Goal: Task Accomplishment & Management: Use online tool/utility

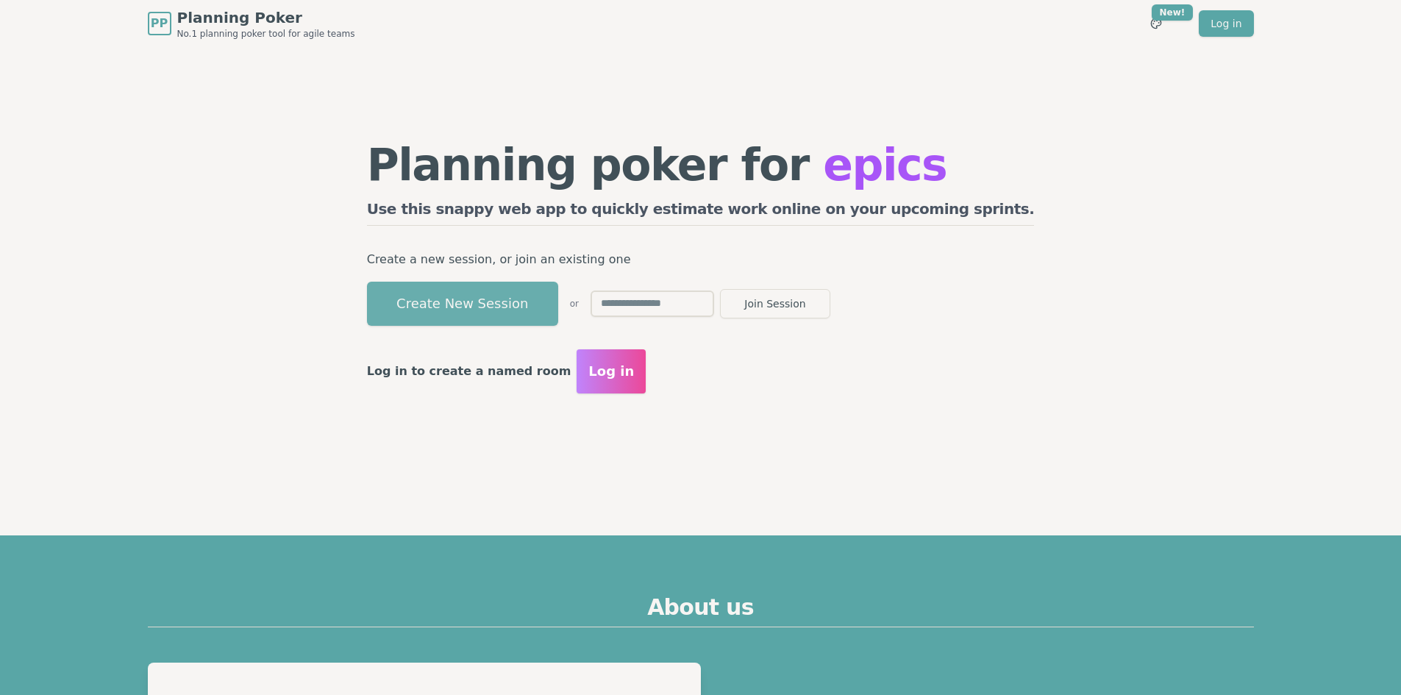
click at [537, 307] on button "Create New Session" at bounding box center [462, 304] width 191 height 44
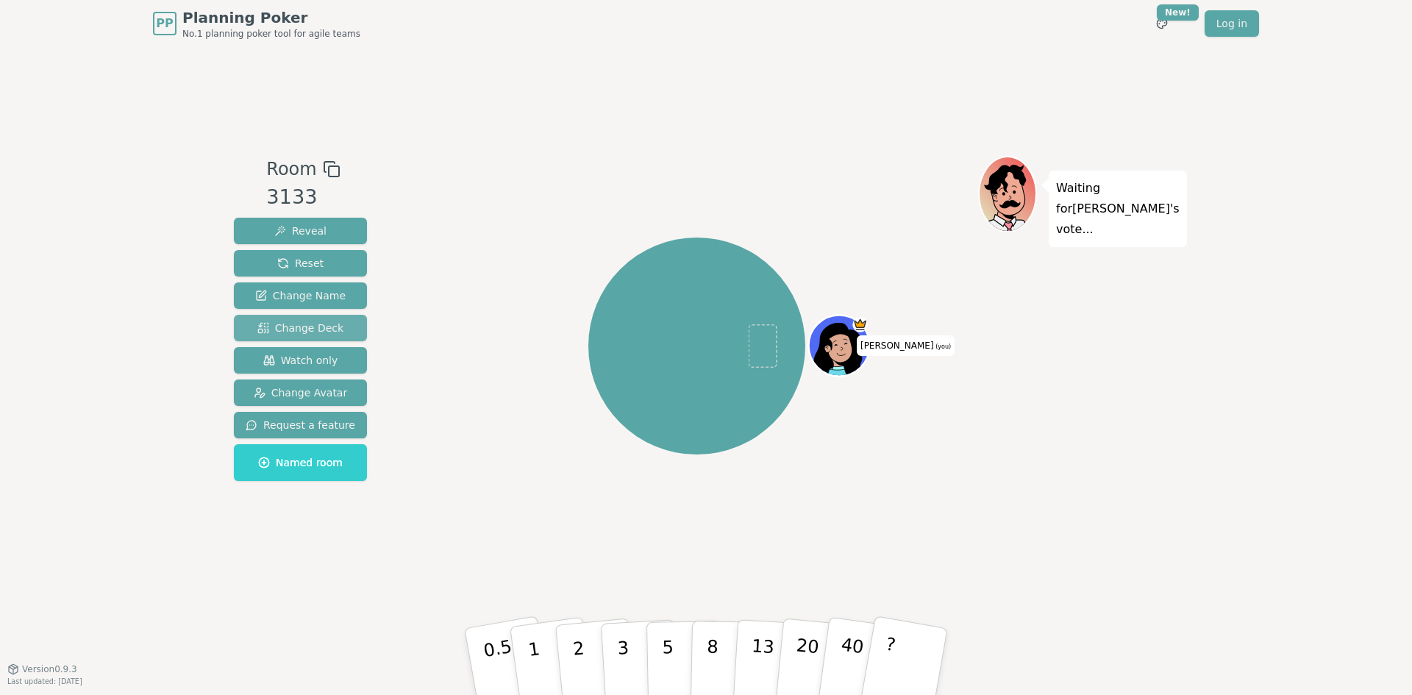
drag, startPoint x: 303, startPoint y: 357, endPoint x: 309, endPoint y: 325, distance: 32.2
click at [303, 357] on span "Watch only" at bounding box center [300, 360] width 75 height 15
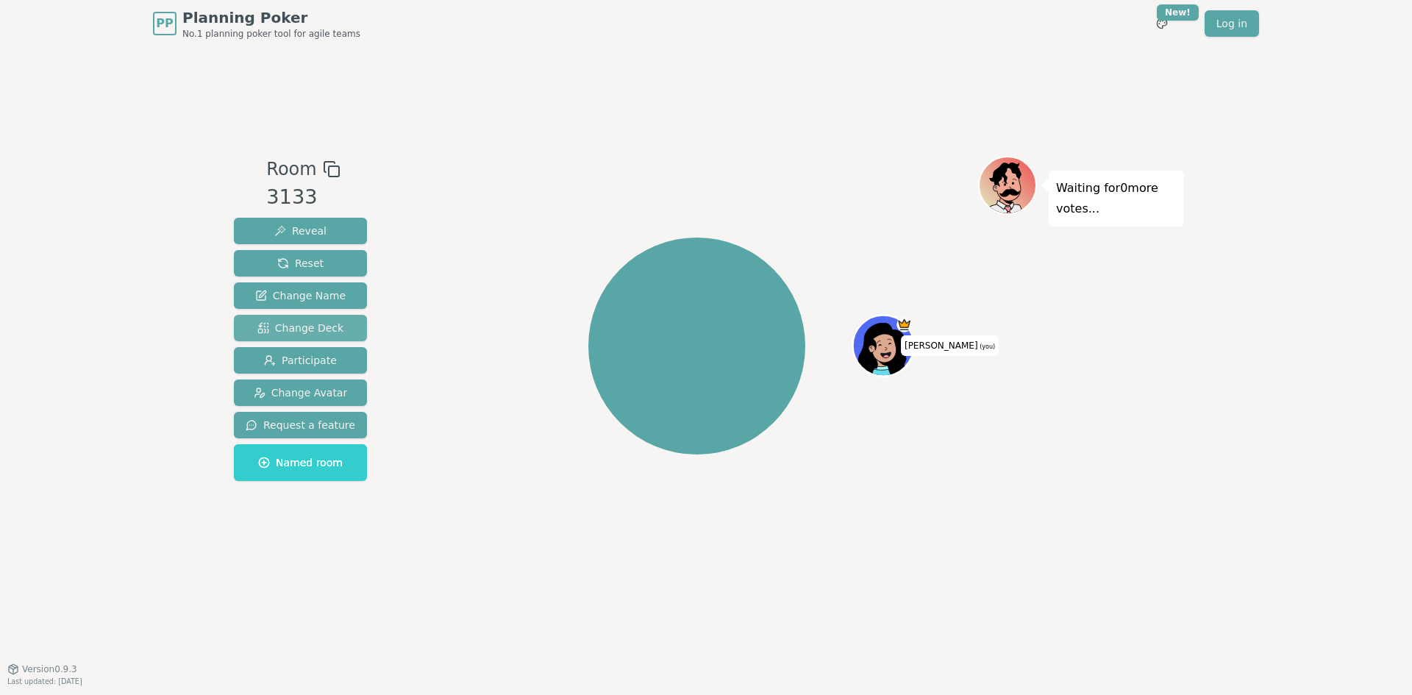
click at [305, 332] on span "Change Deck" at bounding box center [300, 328] width 86 height 15
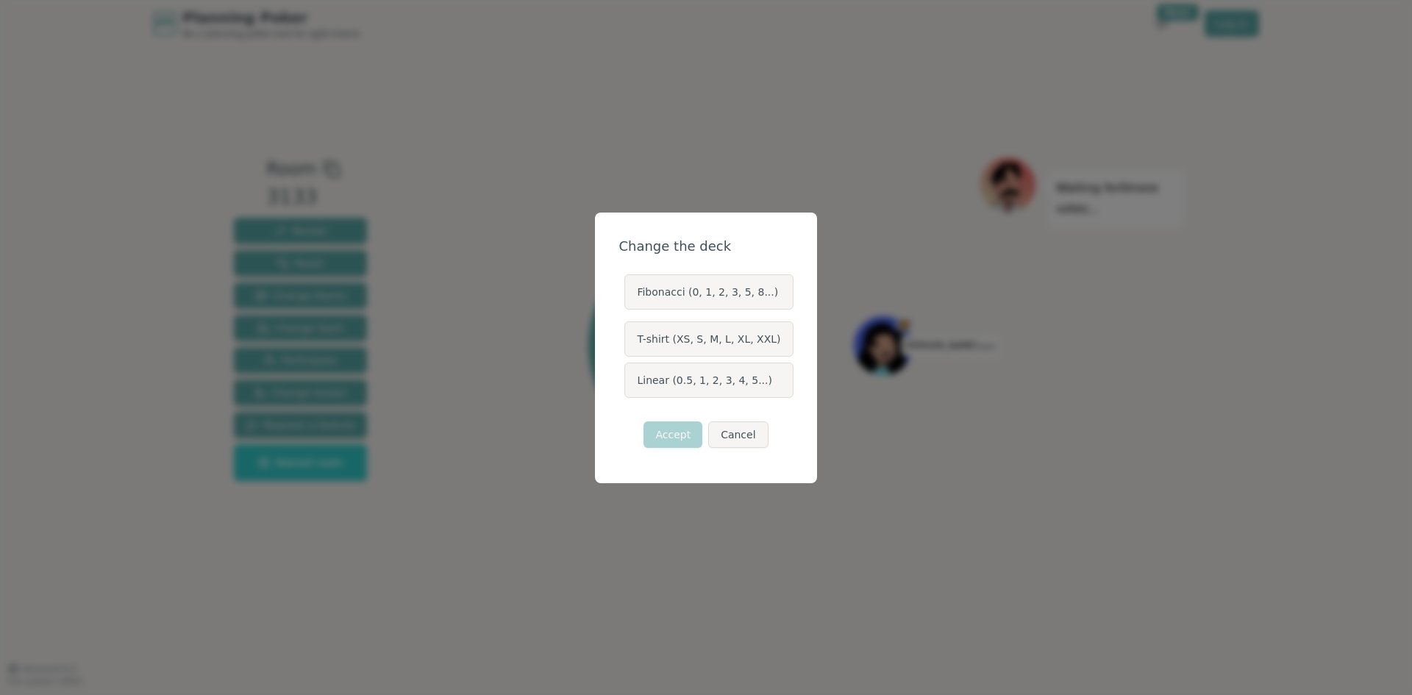
click at [717, 284] on label "Fibonacci (0, 1, 2, 3, 5, 8...)" at bounding box center [708, 291] width 168 height 35
click at [630, 286] on button "Fibonacci (0, 1, 2, 3, 5, 8...)" at bounding box center [624, 292] width 12 height 12
click at [684, 436] on button "Accept" at bounding box center [673, 434] width 59 height 26
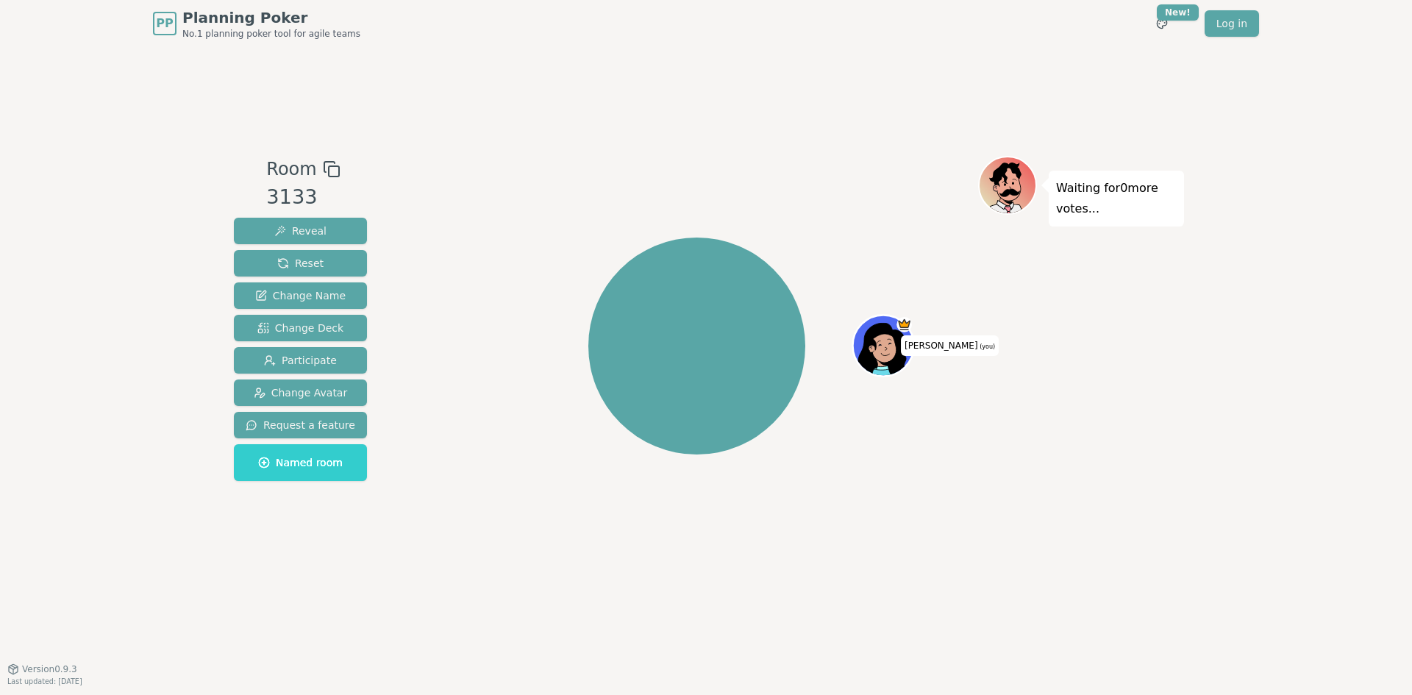
click at [324, 171] on icon at bounding box center [332, 169] width 18 height 18
click at [555, 569] on div "Room 3133 Reveal Reset Change Name Change Deck Participate Change Avatar Reques…" at bounding box center [706, 358] width 956 height 622
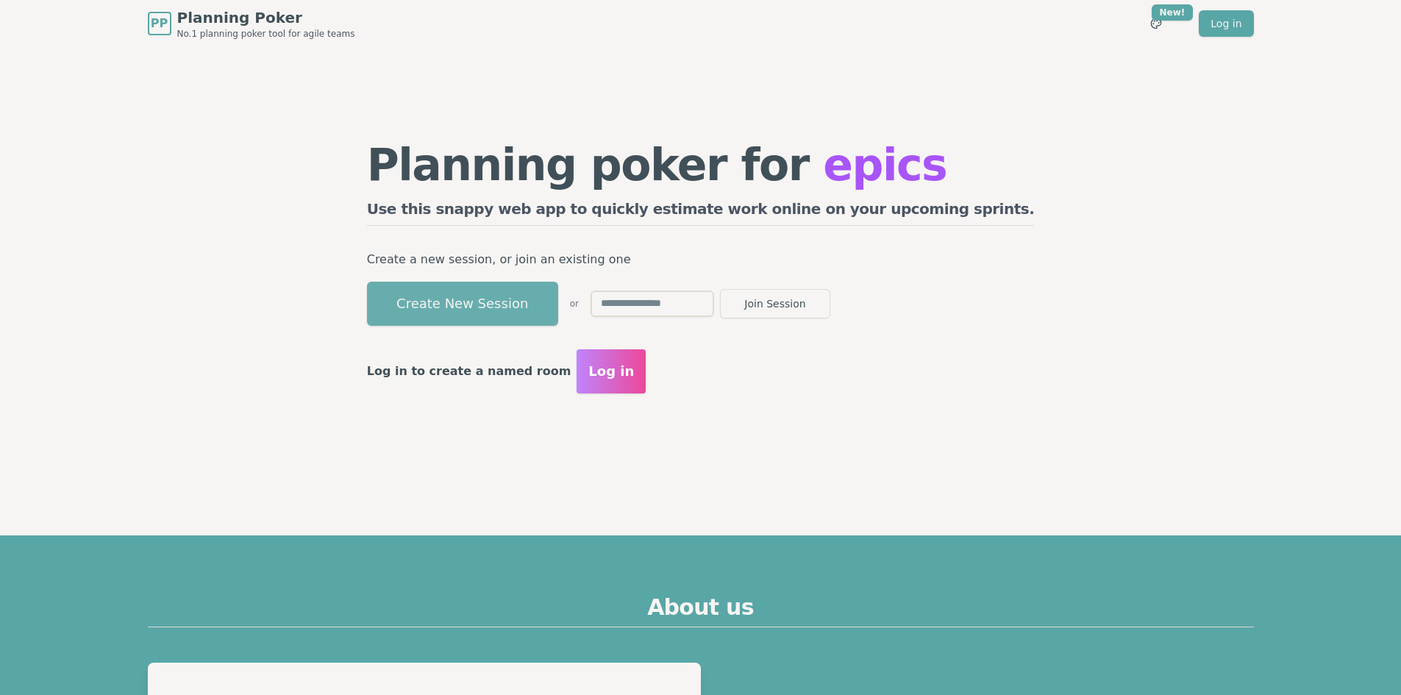
click at [558, 313] on button "Create New Session" at bounding box center [462, 304] width 191 height 44
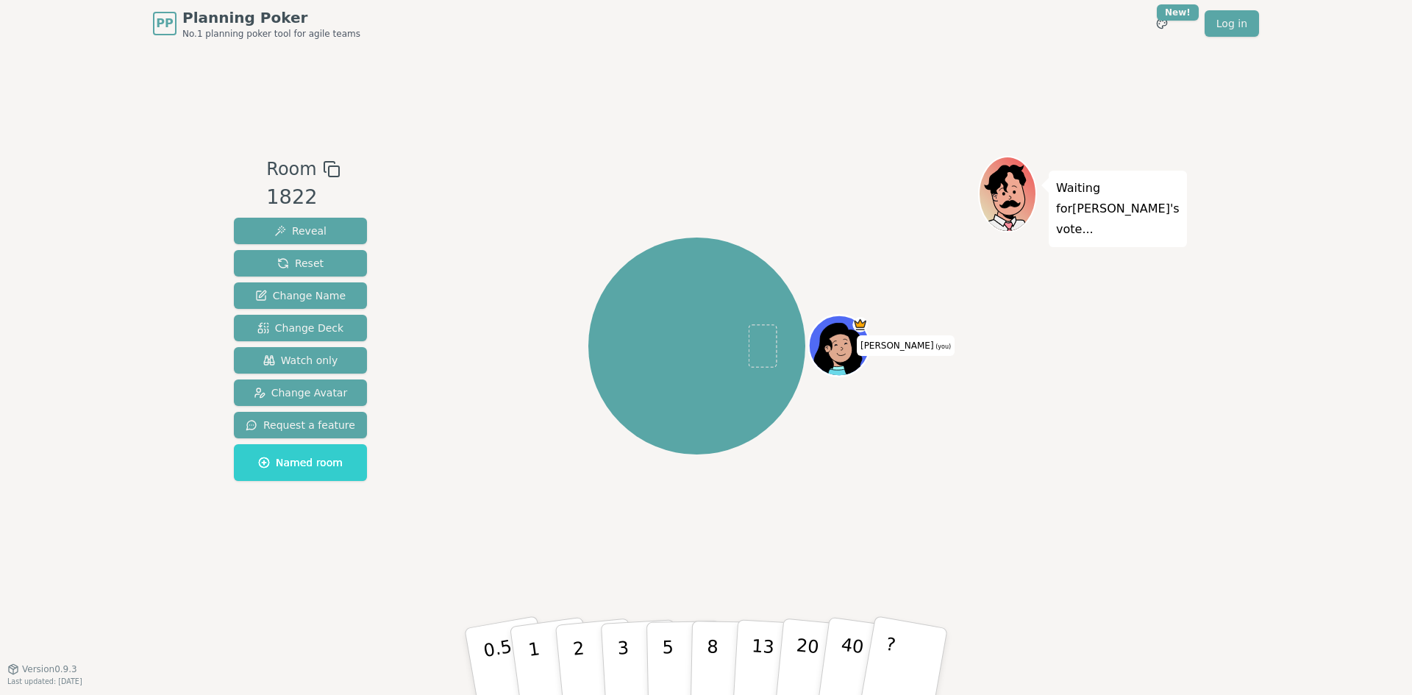
click at [324, 173] on icon at bounding box center [332, 169] width 18 height 18
click at [311, 324] on span "Change Deck" at bounding box center [300, 328] width 86 height 15
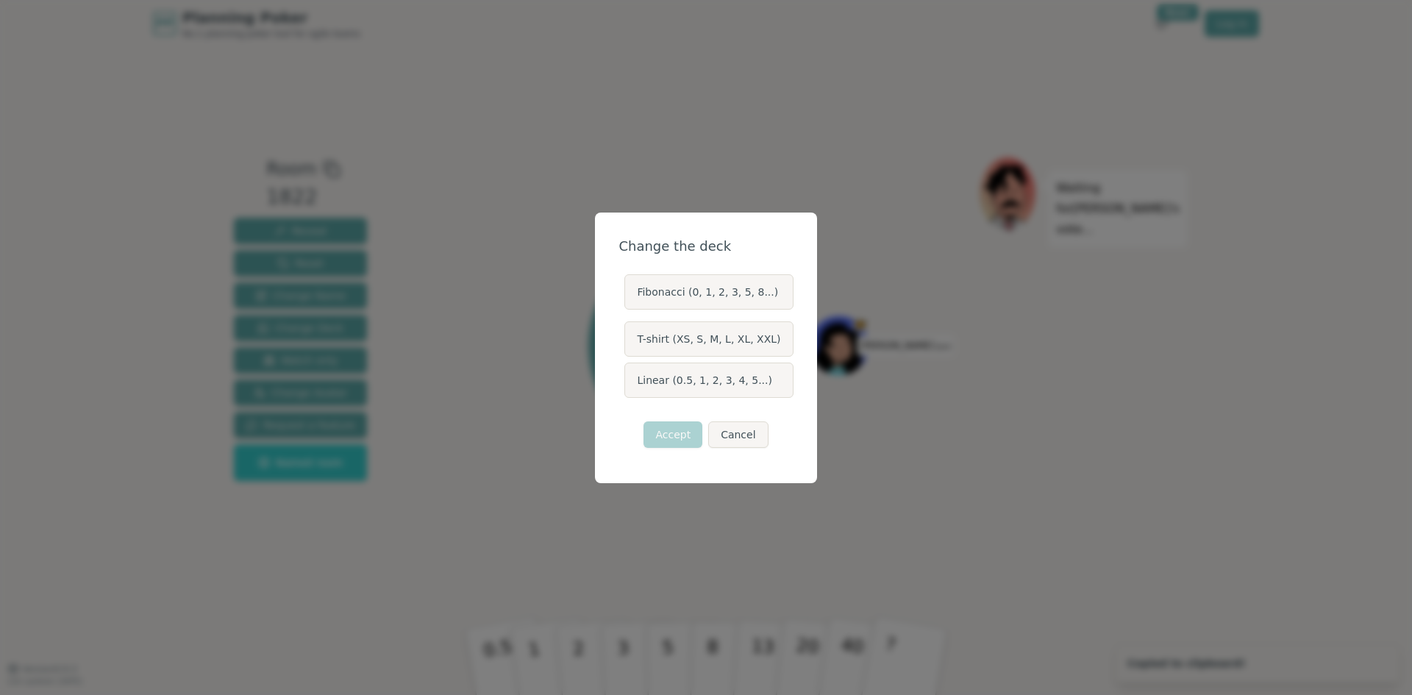
click at [713, 288] on label "Fibonacci (0, 1, 2, 3, 5, 8...)" at bounding box center [708, 291] width 168 height 35
click at [630, 288] on button "Fibonacci (0, 1, 2, 3, 5, 8...)" at bounding box center [624, 292] width 12 height 12
click at [671, 429] on button "Accept" at bounding box center [673, 434] width 59 height 26
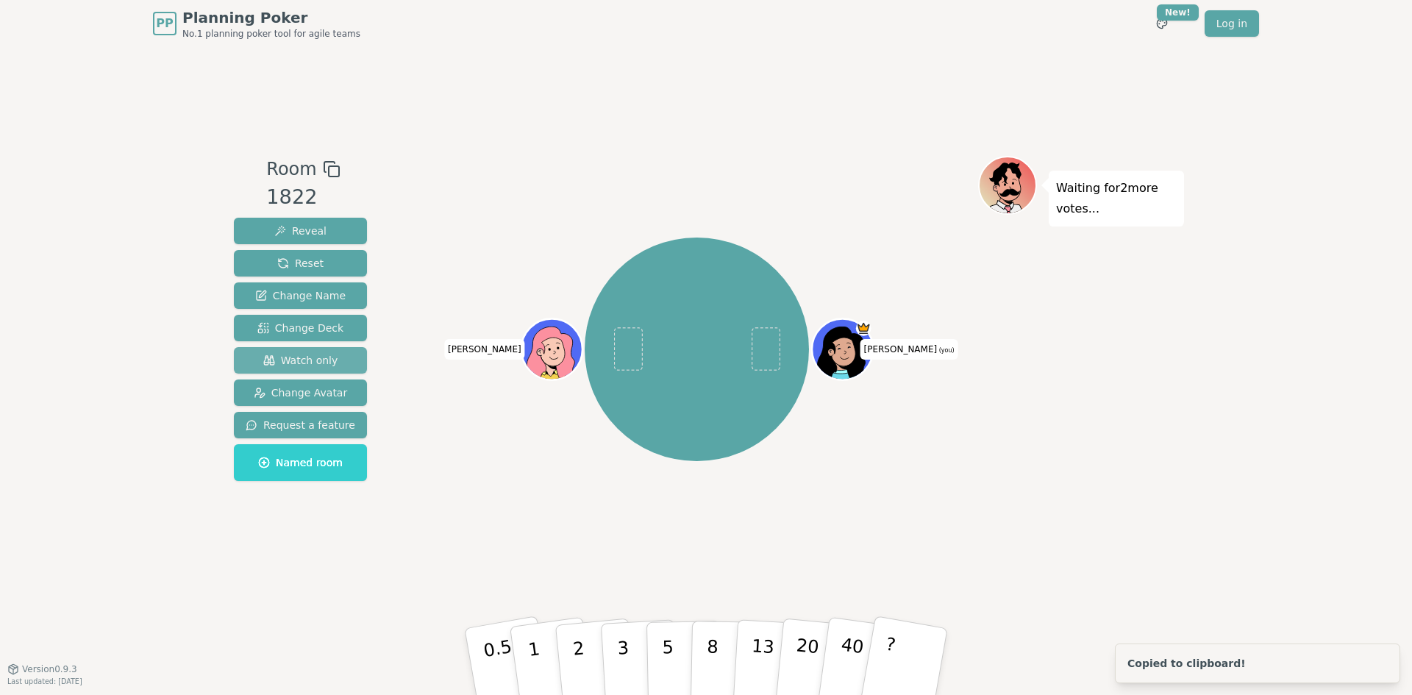
click at [318, 360] on span "Watch only" at bounding box center [300, 360] width 75 height 15
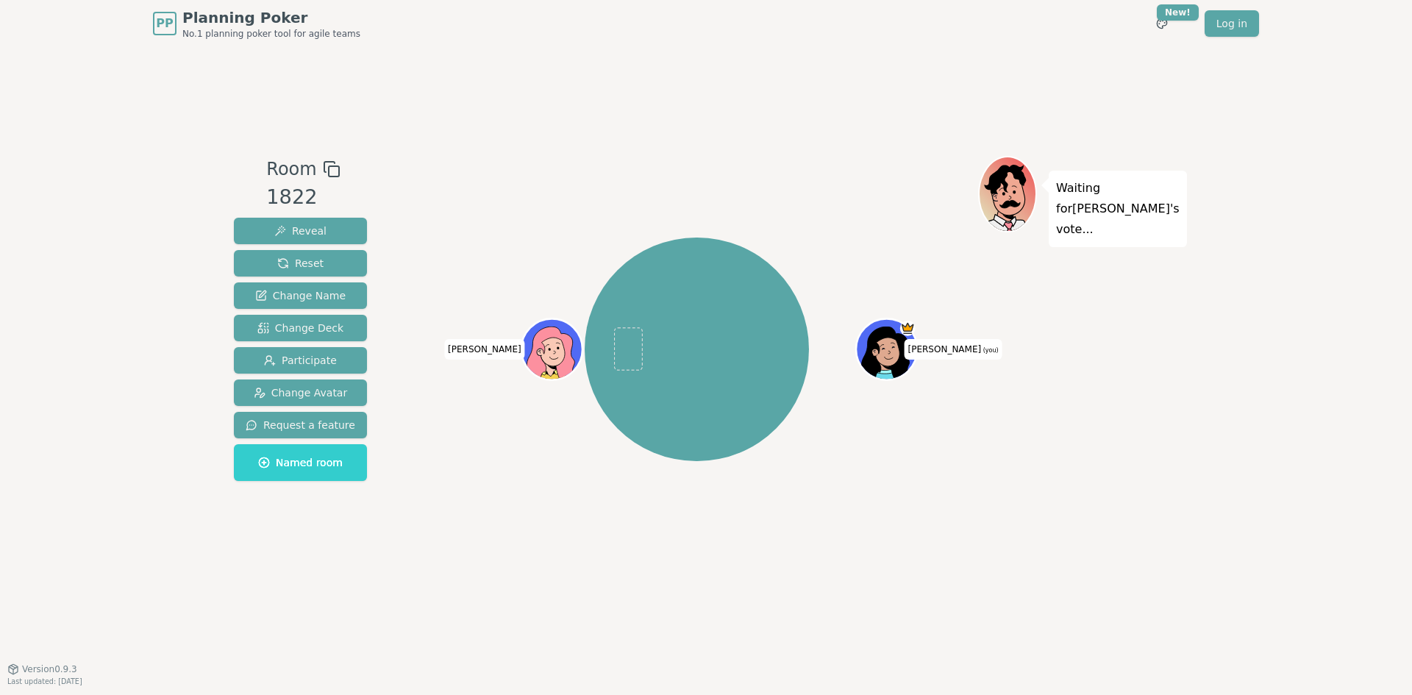
click at [327, 165] on icon at bounding box center [332, 169] width 18 height 18
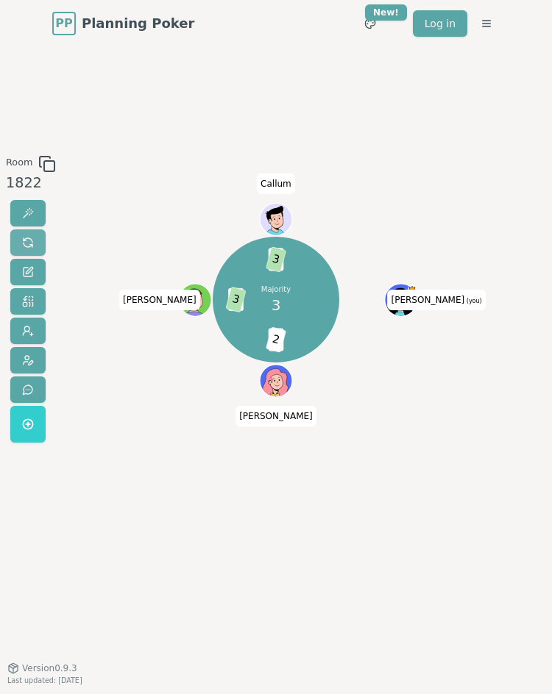
click at [28, 247] on span at bounding box center [28, 243] width 12 height 12
drag, startPoint x: 25, startPoint y: 234, endPoint x: 10, endPoint y: 219, distance: 20.8
click at [25, 234] on button at bounding box center [27, 242] width 35 height 26
click at [35, 238] on button at bounding box center [27, 242] width 35 height 26
drag, startPoint x: 26, startPoint y: 243, endPoint x: 16, endPoint y: 204, distance: 39.6
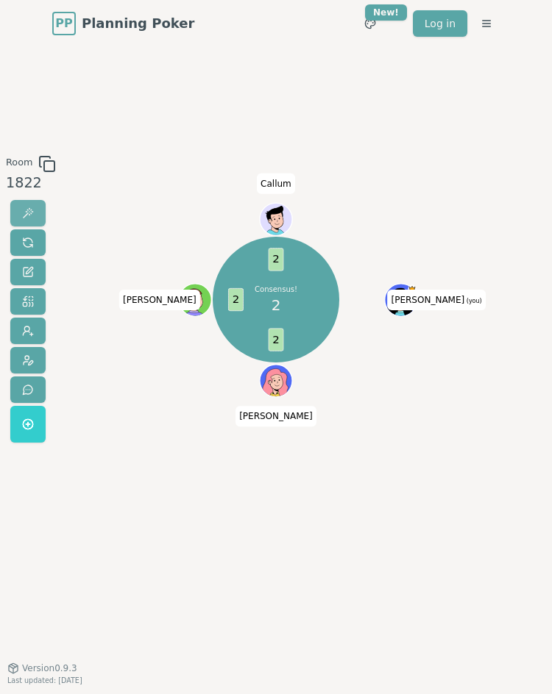
click at [26, 243] on span at bounding box center [28, 243] width 12 height 12
click at [38, 245] on button at bounding box center [27, 242] width 35 height 26
click at [27, 243] on span at bounding box center [28, 243] width 12 height 12
click at [24, 243] on span at bounding box center [28, 243] width 12 height 12
